Goal: Navigation & Orientation: Find specific page/section

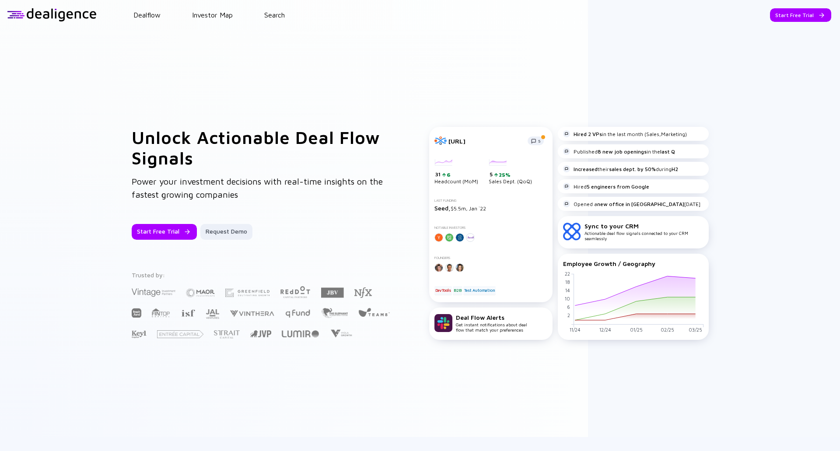
click at [84, 4] on header "Dealflow Investor Map Search Start Free Trial Dealflow Investor Map Start Free …" at bounding box center [420, 15] width 840 height 30
click at [83, 11] on div at bounding box center [52, 14] width 90 height 13
click at [136, 16] on link "Dealflow" at bounding box center [146, 15] width 27 height 8
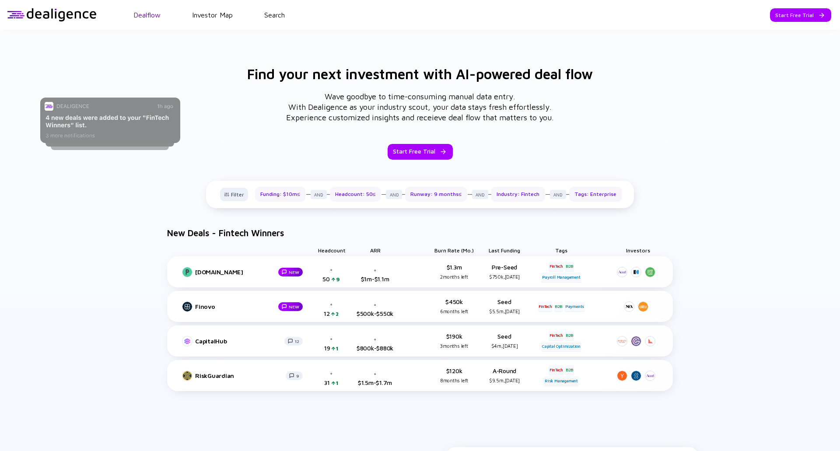
scroll to position [412, 0]
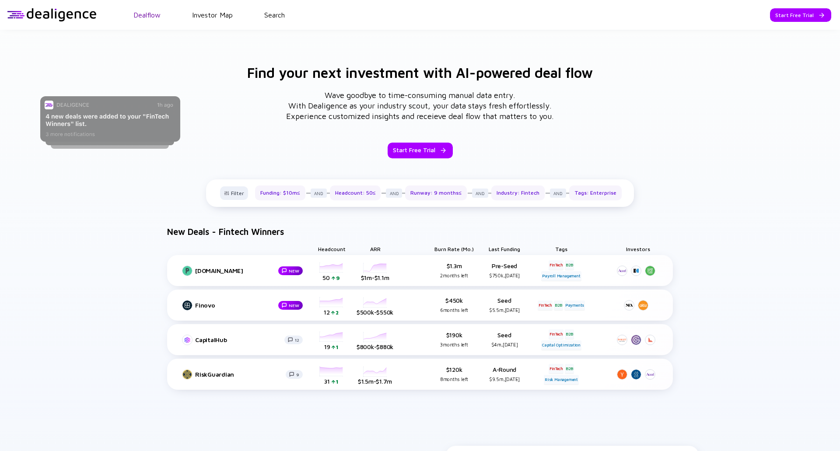
click at [144, 11] on link "Dealflow" at bounding box center [146, 15] width 27 height 8
click at [410, 144] on div "Start Free Trial" at bounding box center [420, 151] width 65 height 16
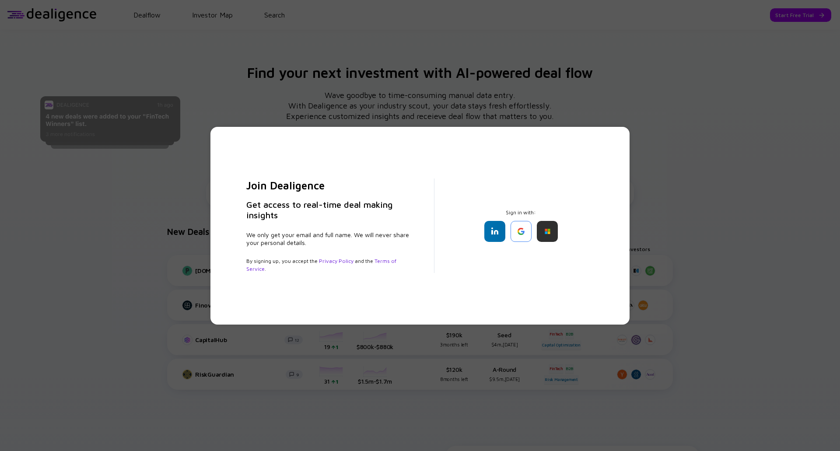
click at [237, 106] on div "Join Dealigence Get access to real-time deal making insights We only get your e…" at bounding box center [420, 225] width 840 height 451
click at [54, 16] on div "Join Dealigence Get access to real-time deal making insights We only get your e…" at bounding box center [420, 225] width 840 height 451
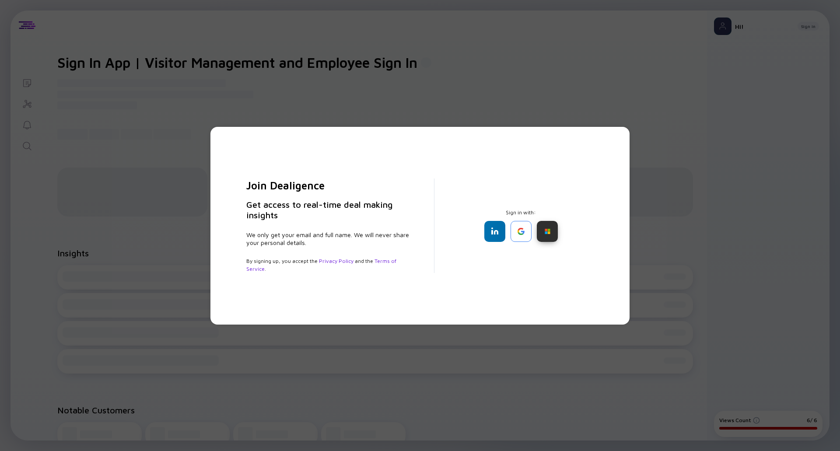
click at [547, 231] on div at bounding box center [547, 231] width 21 height 21
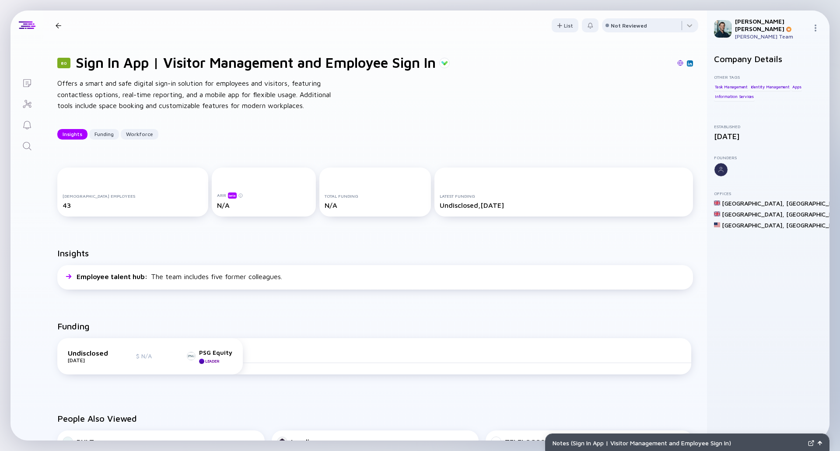
click at [57, 25] on div at bounding box center [59, 26] width 6 height 6
click at [30, 83] on icon "Lists" at bounding box center [27, 83] width 11 height 11
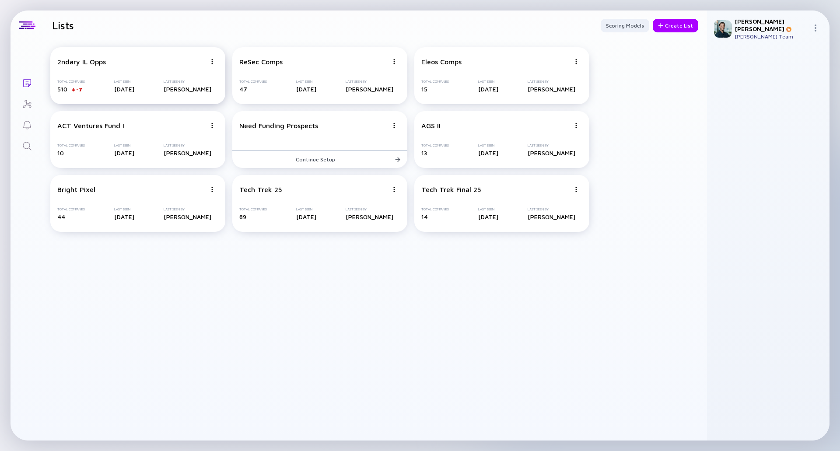
click at [155, 67] on div "2ndary IL Opps Total Companies 510 -7 Last Seen [DATE] Last Seen By [PERSON_NAM…" at bounding box center [137, 75] width 175 height 57
